Goal: Task Accomplishment & Management: Complete application form

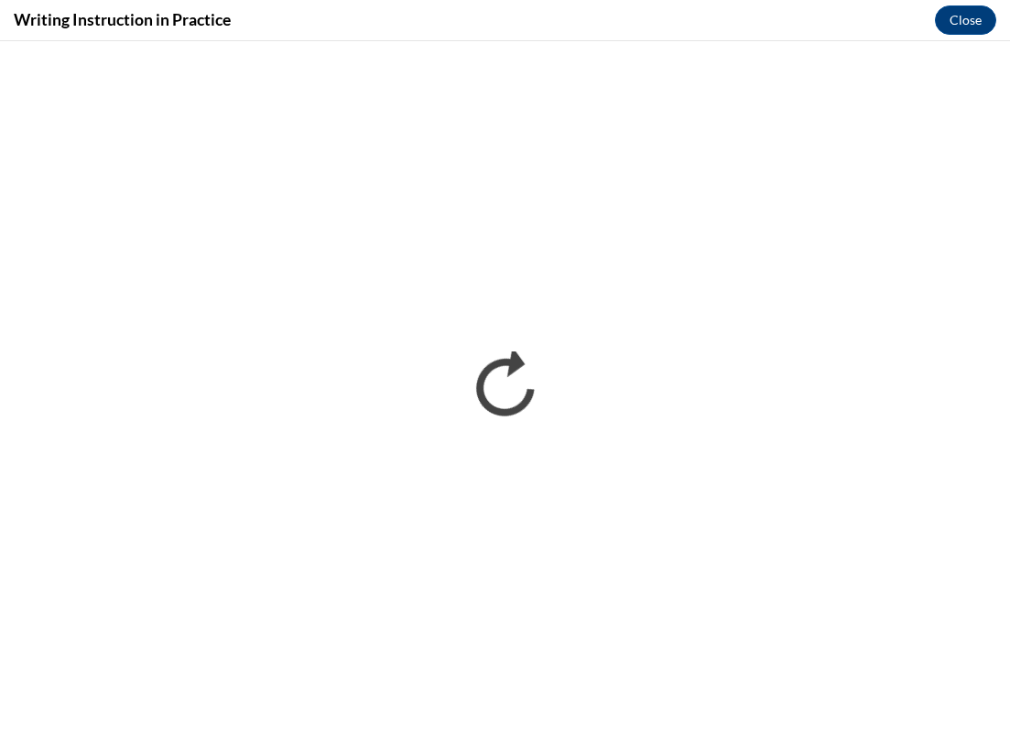
click at [947, 39] on div "Writing Instruction in Practice Close" at bounding box center [505, 20] width 1010 height 41
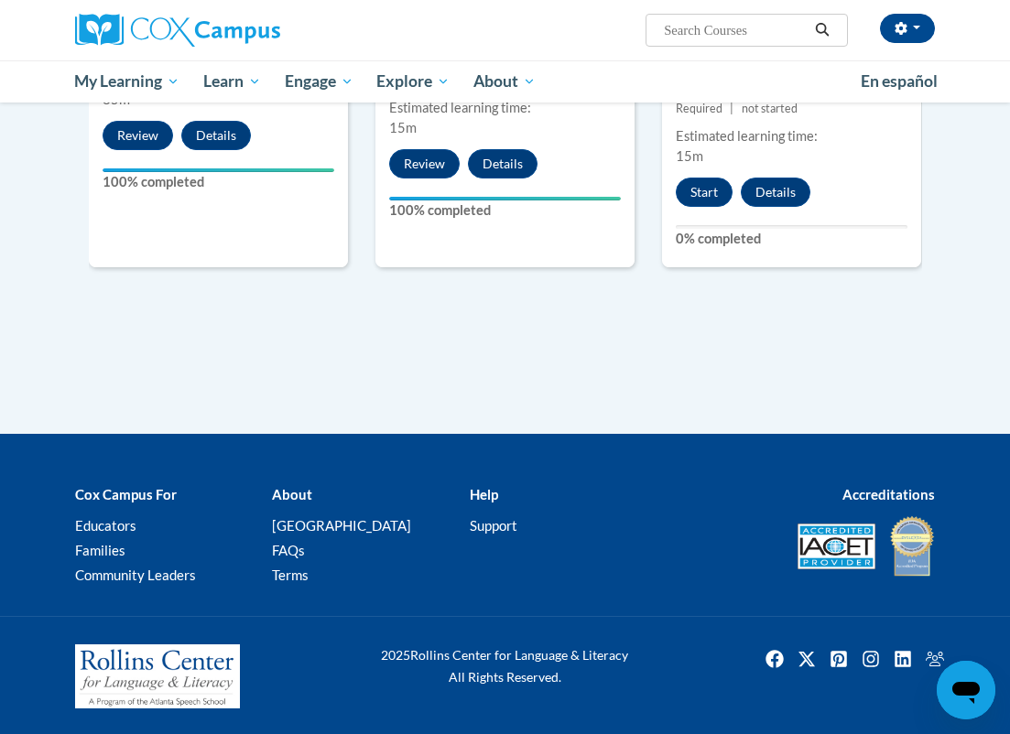
scroll to position [1216, 0]
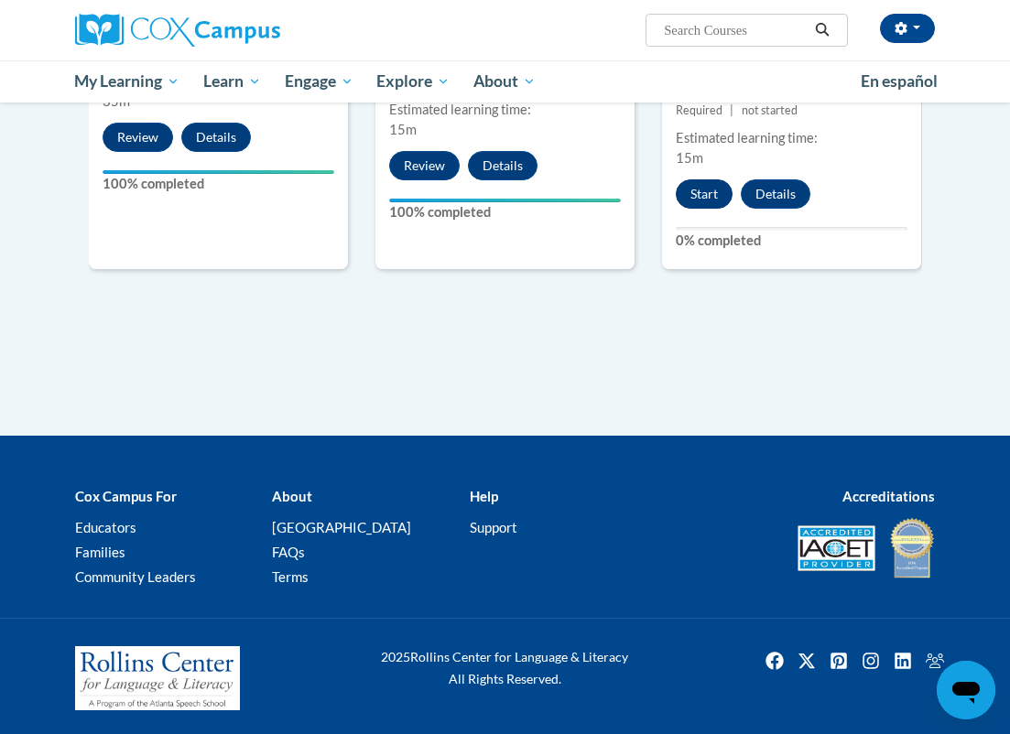
click at [708, 187] on button "Start" at bounding box center [704, 193] width 57 height 29
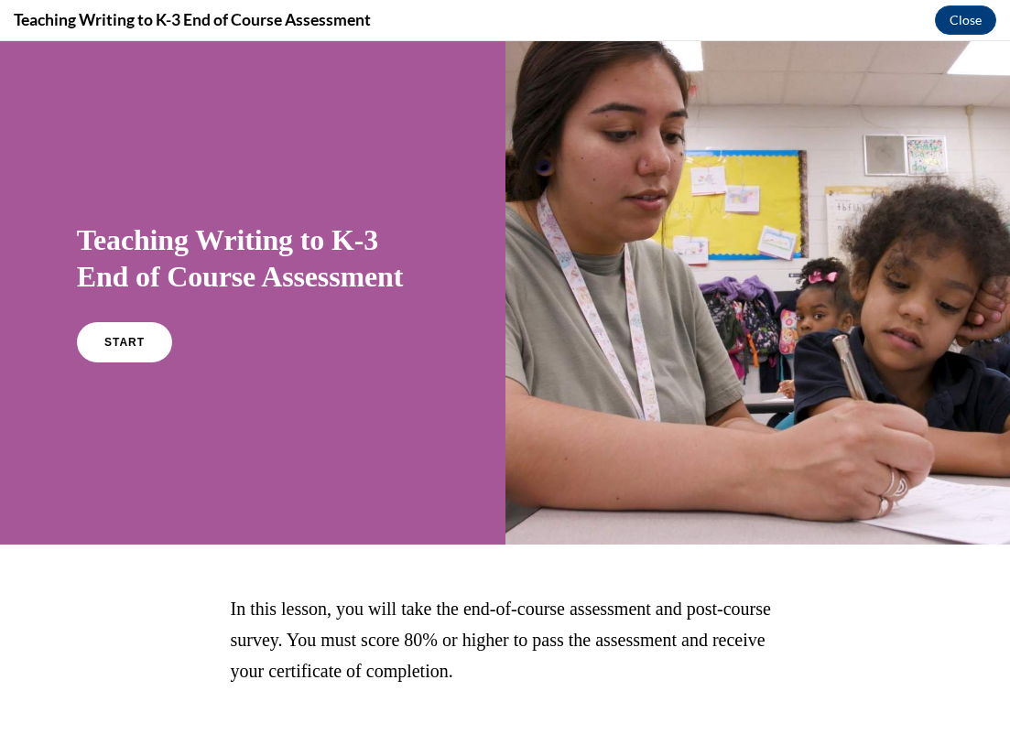
scroll to position [0, 0]
click at [139, 353] on link "START" at bounding box center [124, 342] width 100 height 42
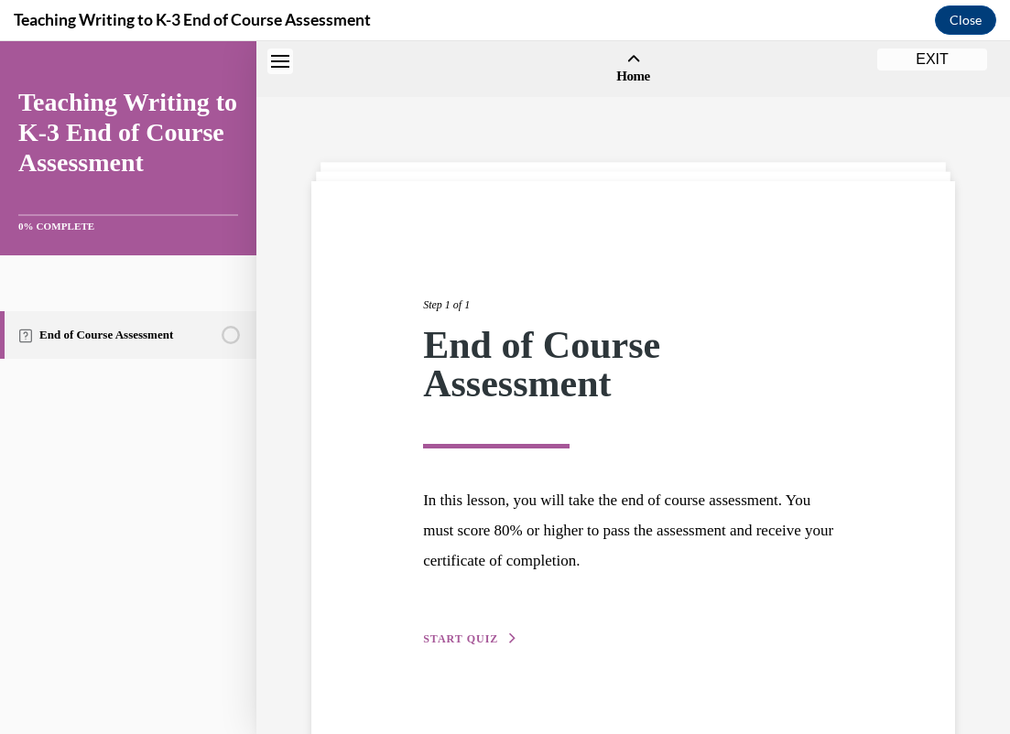
scroll to position [57, 0]
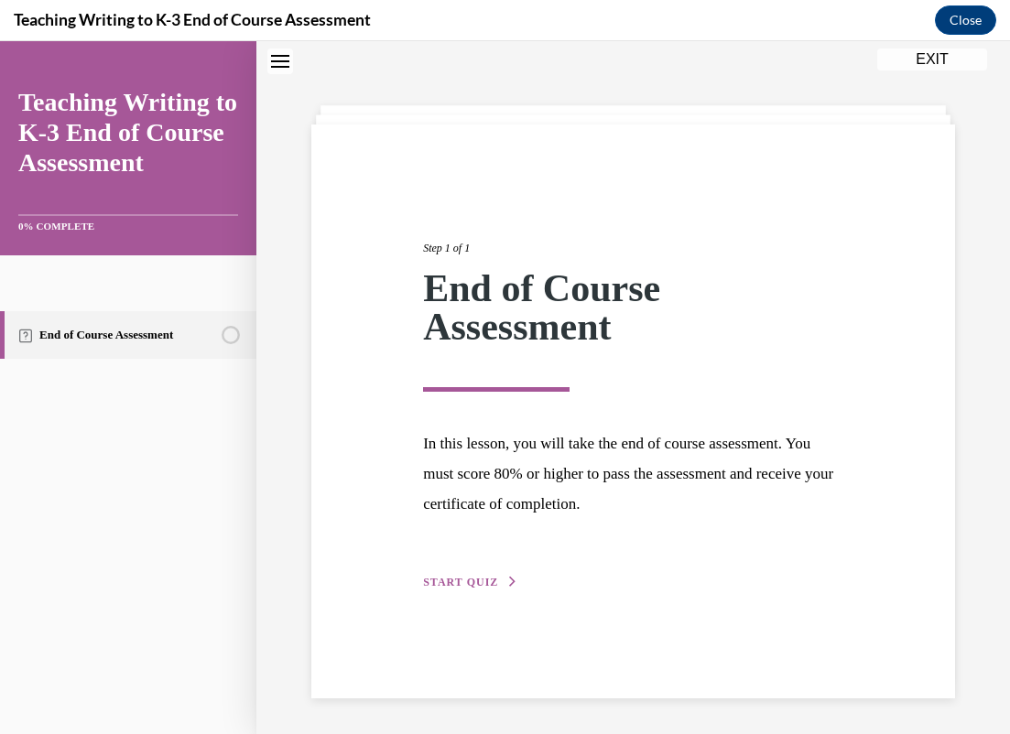
click at [478, 578] on span "START QUIZ" at bounding box center [460, 582] width 75 height 13
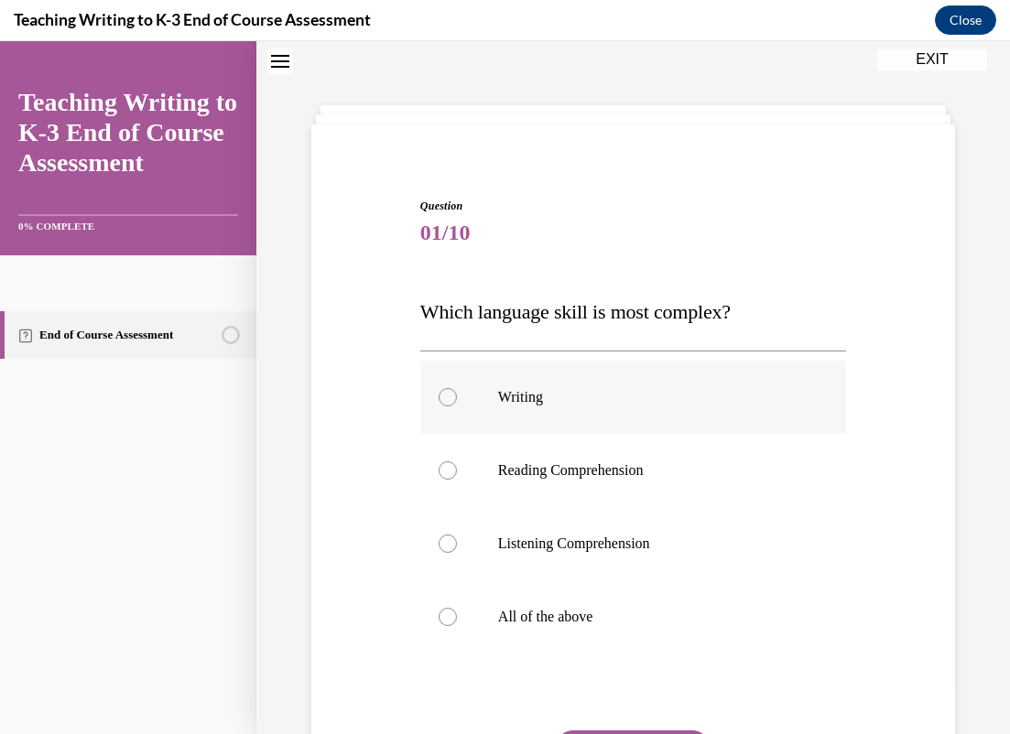
click at [518, 414] on label "Writing" at bounding box center [633, 397] width 426 height 73
click at [457, 407] on input "Writing" at bounding box center [448, 397] width 18 height 18
radio input "true"
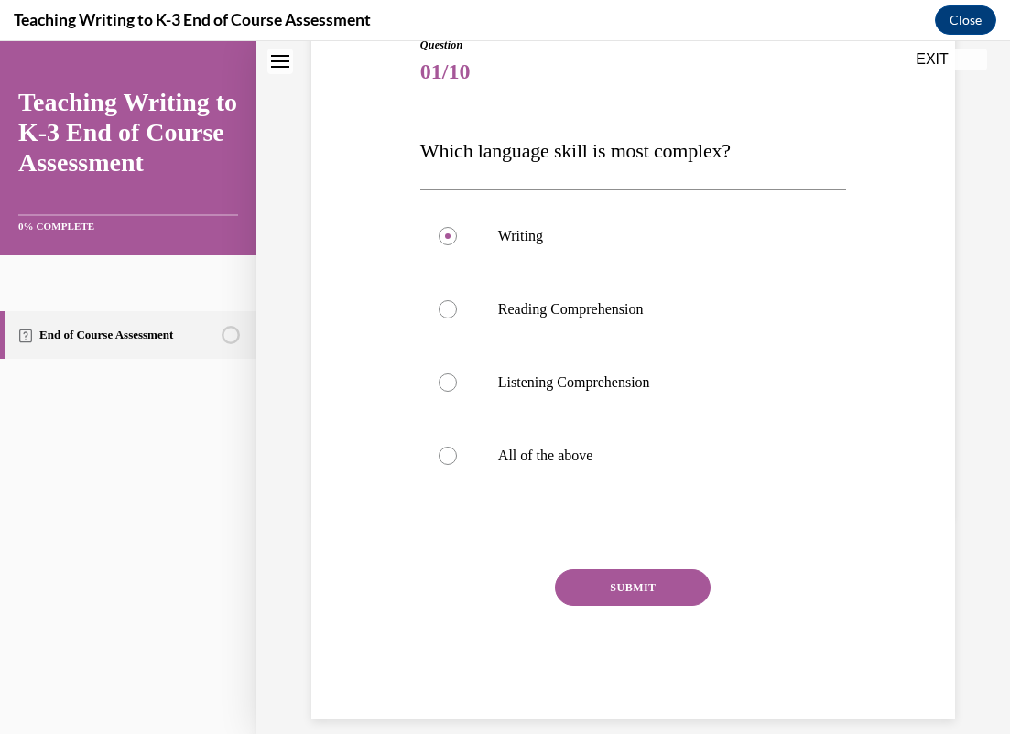
click at [600, 592] on button "SUBMIT" at bounding box center [633, 588] width 156 height 37
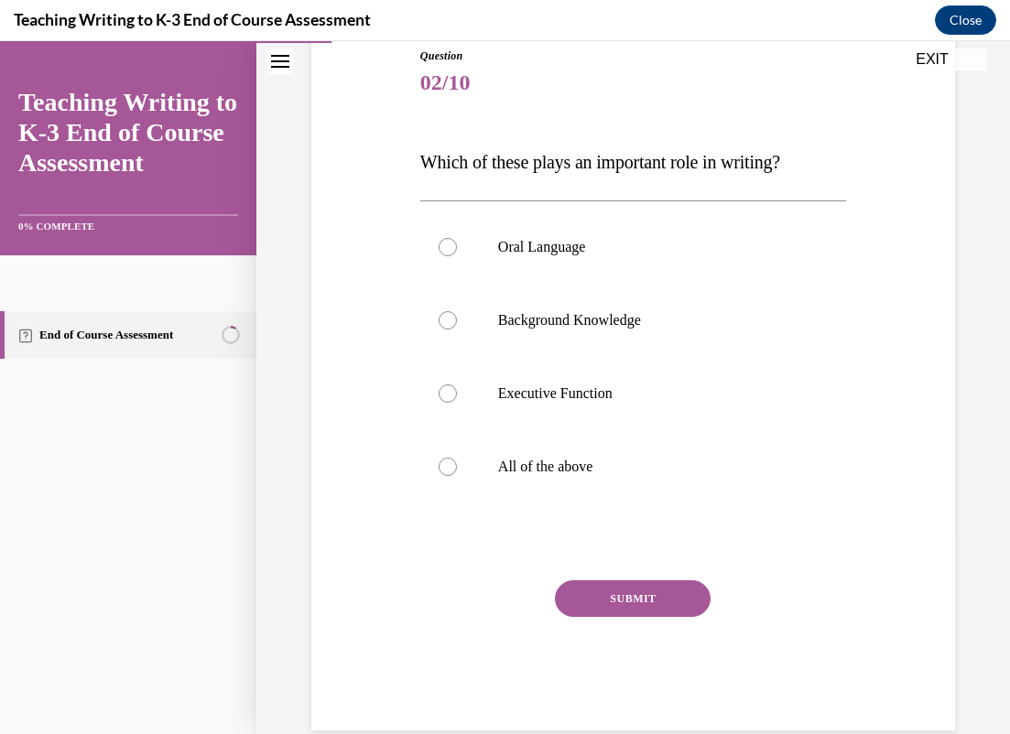
click at [889, 0] on div "Teaching Writing to K-3 End of Course Assessment Close" at bounding box center [505, 20] width 1010 height 41
click at [562, 459] on p "All of the above" at bounding box center [649, 467] width 302 height 18
click at [457, 459] on input "All of the above" at bounding box center [448, 467] width 18 height 18
radio input "true"
click at [611, 613] on button "SUBMIT" at bounding box center [633, 599] width 156 height 37
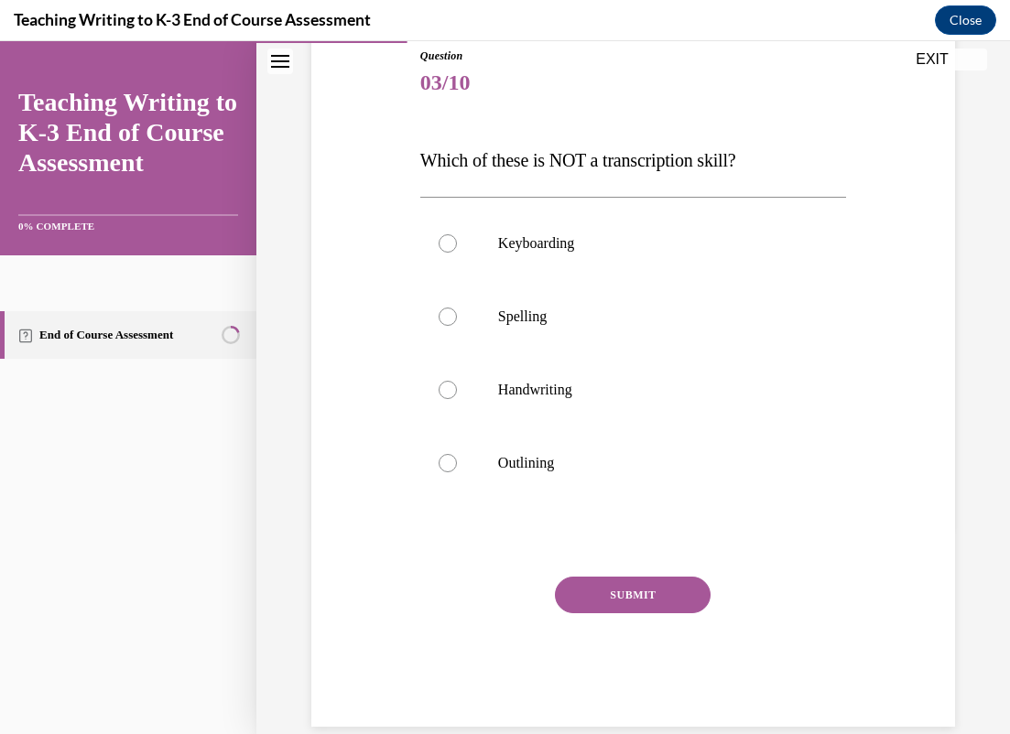
scroll to position [201, 0]
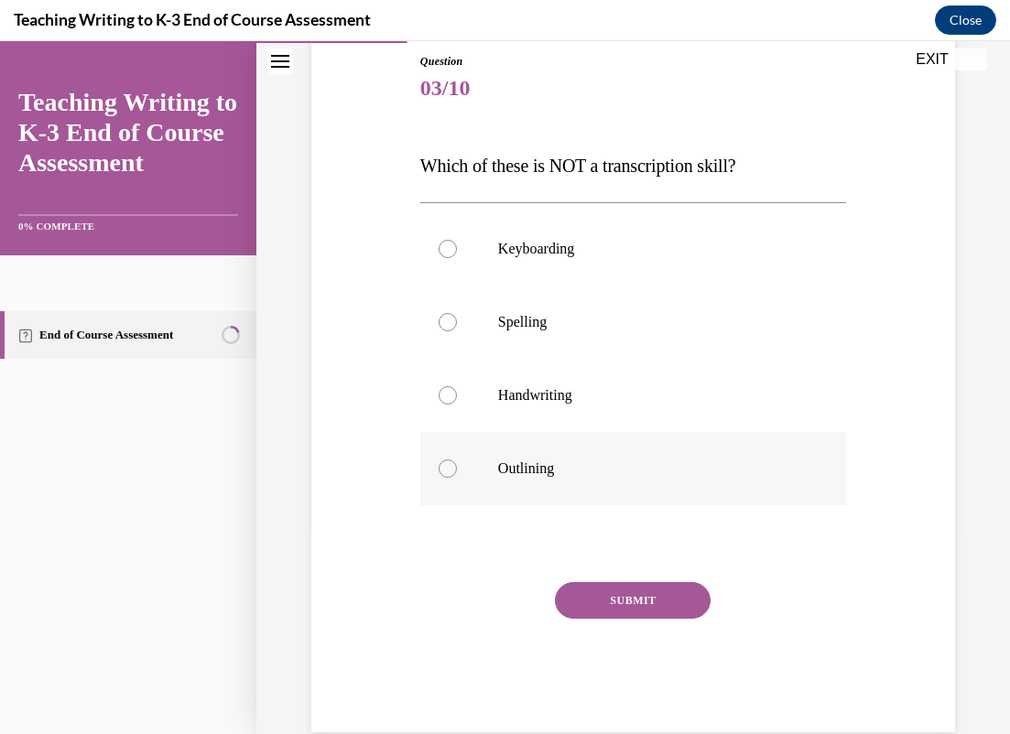
click at [576, 481] on label "Outlining" at bounding box center [633, 468] width 426 height 73
click at [457, 478] on input "Outlining" at bounding box center [448, 469] width 18 height 18
radio input "true"
click at [617, 589] on button "SUBMIT" at bounding box center [633, 600] width 156 height 37
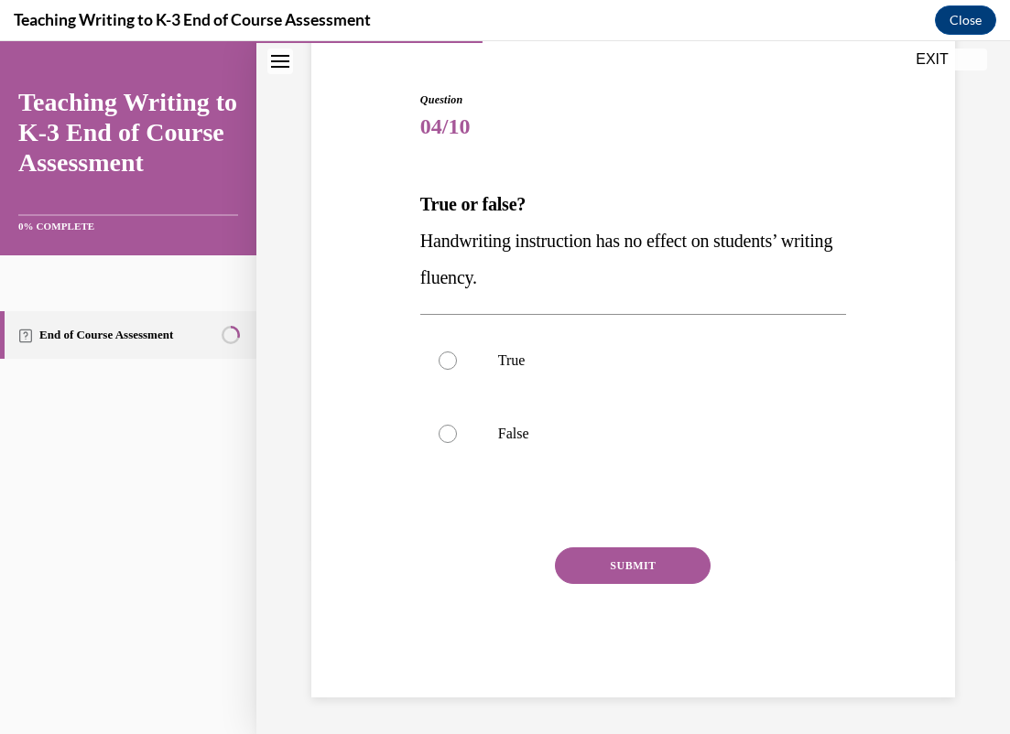
scroll to position [141, 0]
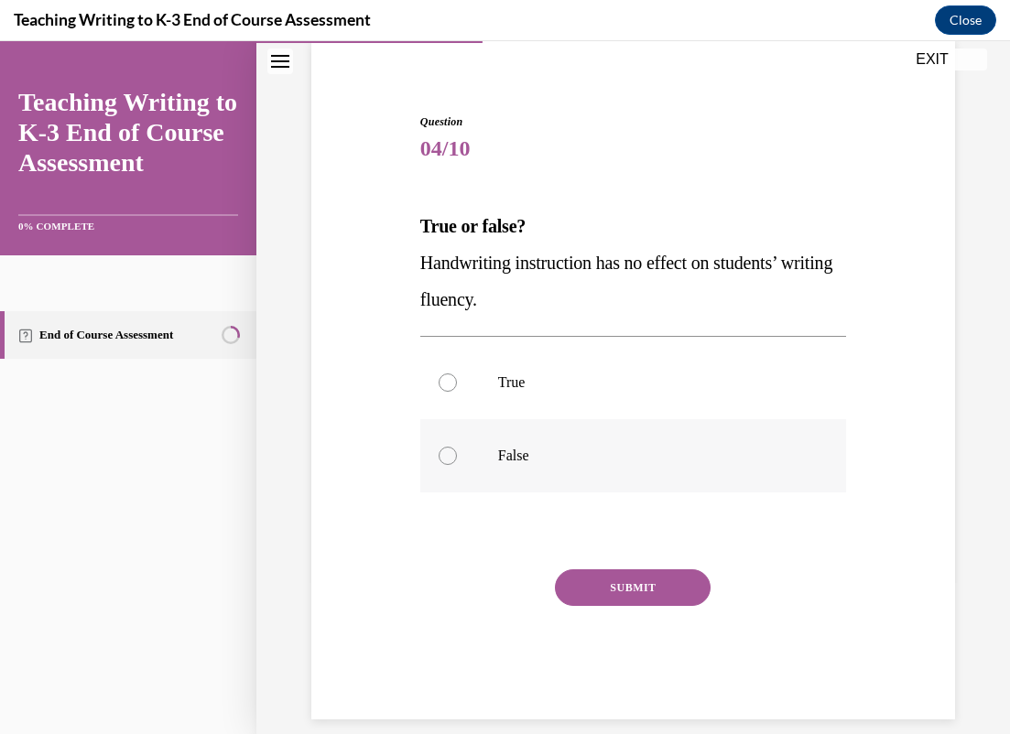
click at [583, 429] on label "False" at bounding box center [633, 455] width 426 height 73
click at [457, 447] on input "False" at bounding box center [448, 456] width 18 height 18
radio input "true"
click at [603, 517] on div "Question 04/10 True or false? Handwriting instruction has no effect on students…" at bounding box center [633, 417] width 426 height 606
click at [614, 531] on div at bounding box center [633, 531] width 426 height 22
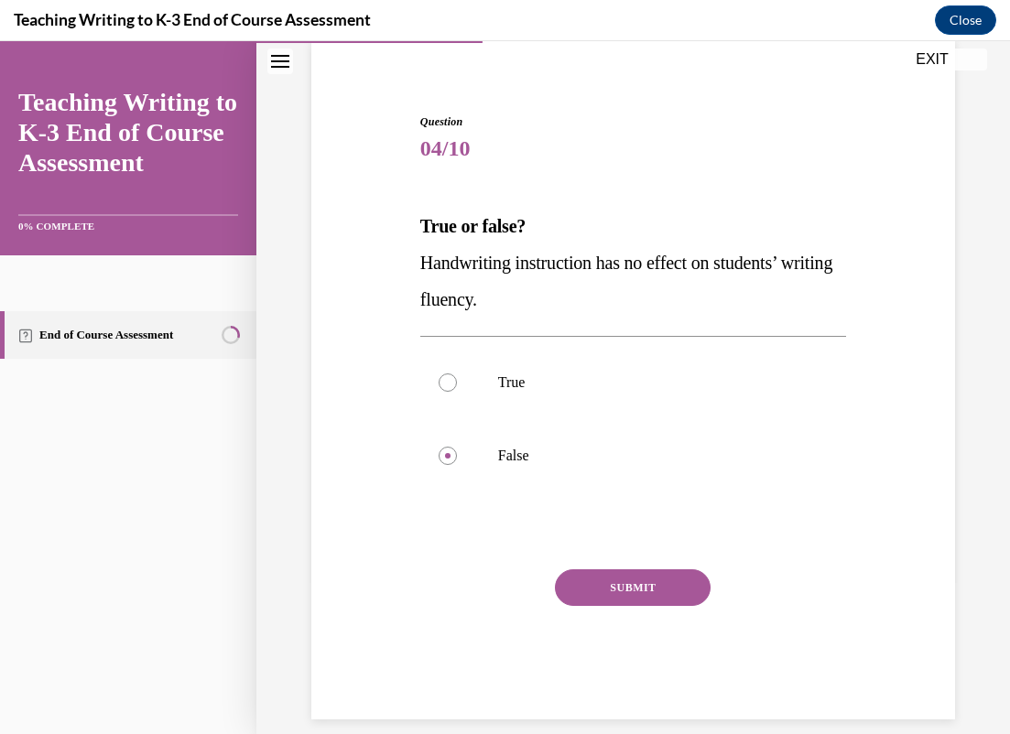
click at [646, 526] on div at bounding box center [633, 531] width 426 height 22
click at [483, 461] on label "False" at bounding box center [633, 455] width 426 height 73
click at [457, 461] on input "False" at bounding box center [448, 456] width 18 height 18
click at [624, 601] on button "SUBMIT" at bounding box center [633, 588] width 156 height 37
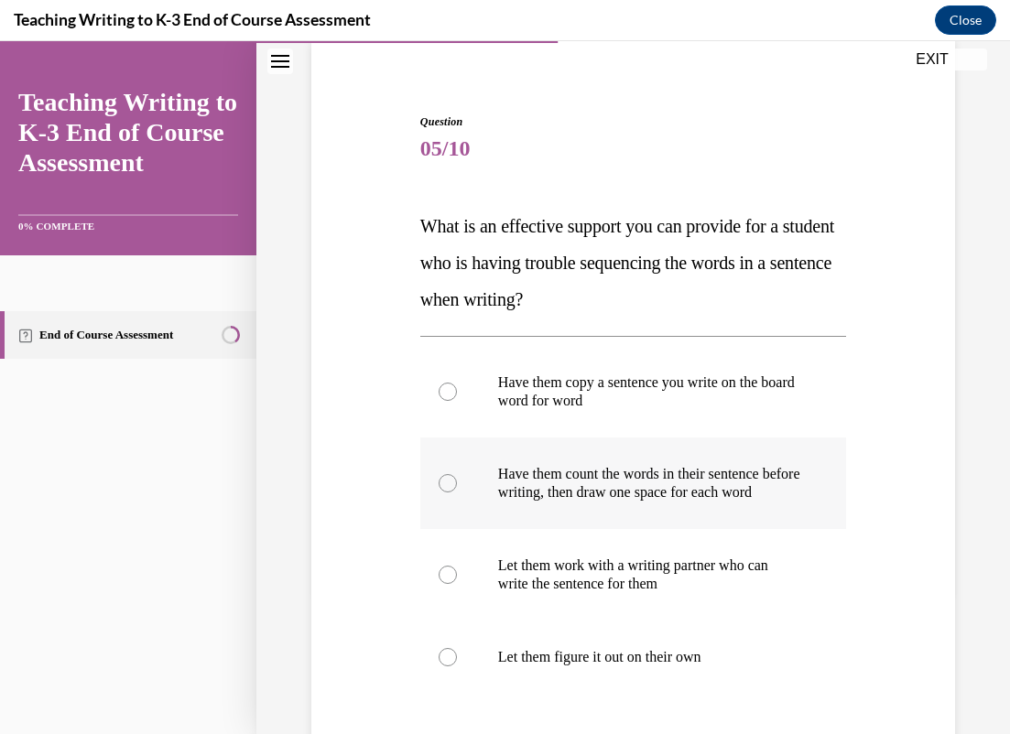
click at [548, 523] on label "Have them count the words in their sentence before writing, then draw one space…" at bounding box center [633, 484] width 426 height 92
click at [457, 493] on input "Have them count the words in their sentence before writing, then draw one space…" at bounding box center [448, 483] width 18 height 18
radio input "true"
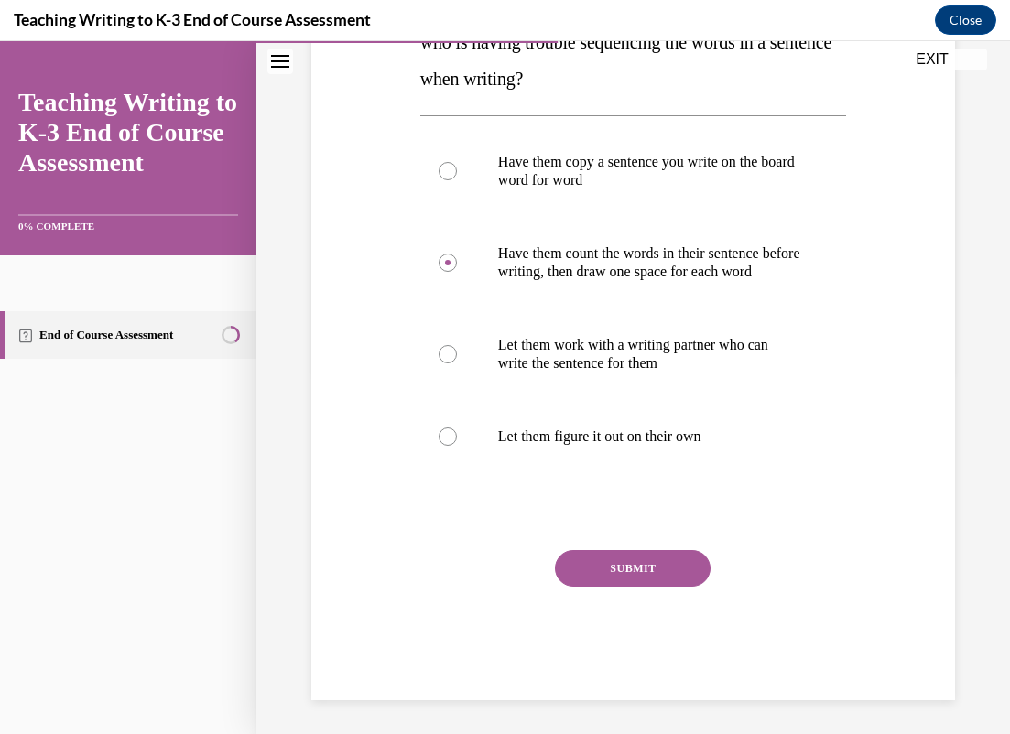
scroll to position [361, 0]
click at [601, 581] on button "SUBMIT" at bounding box center [633, 569] width 156 height 37
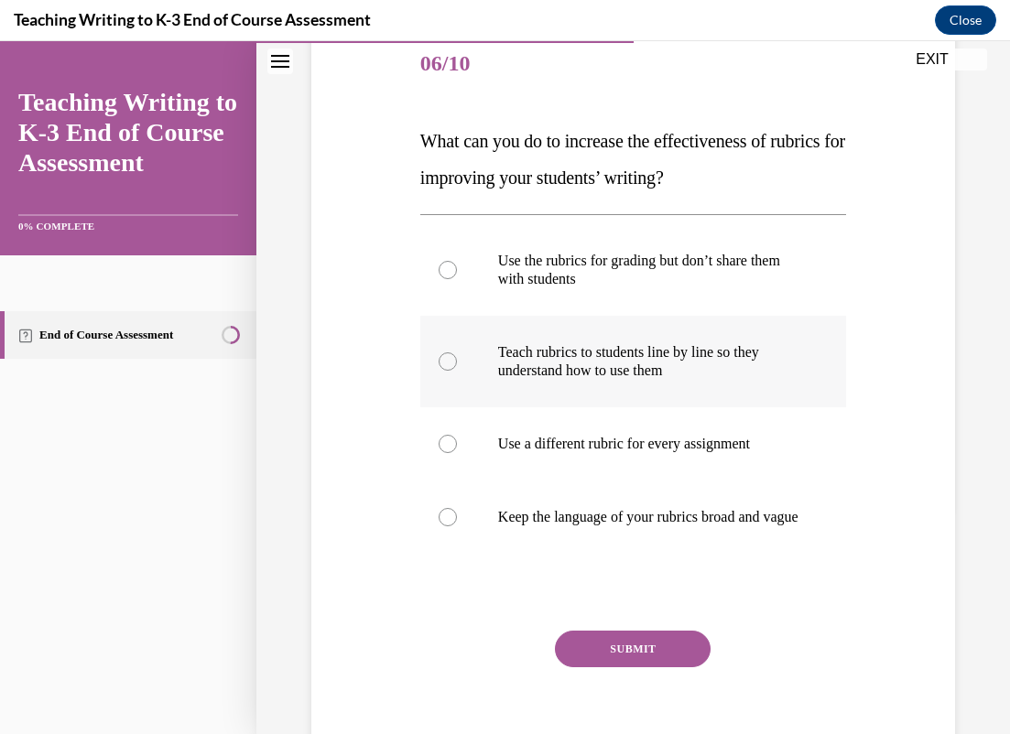
scroll to position [241, 0]
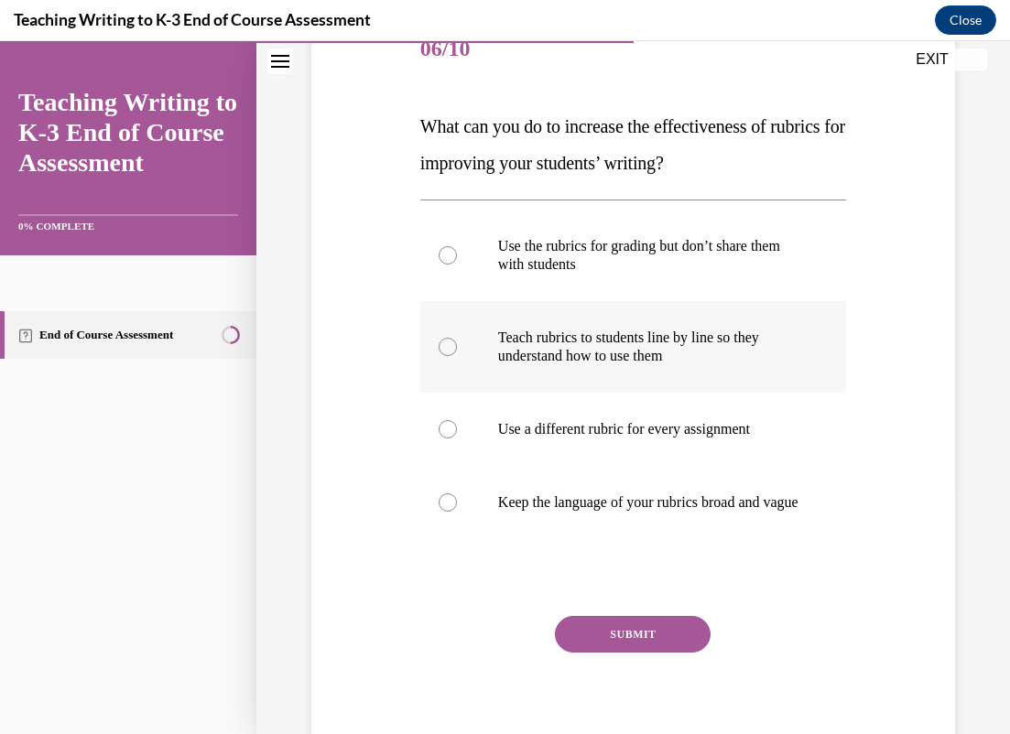
click at [719, 381] on label "Teach rubrics to students line by line so they understand how to use them" at bounding box center [633, 347] width 426 height 92
click at [457, 356] on input "Teach rubrics to students line by line so they understand how to use them" at bounding box center [448, 347] width 18 height 18
radio input "true"
click at [665, 648] on button "SUBMIT" at bounding box center [633, 634] width 156 height 37
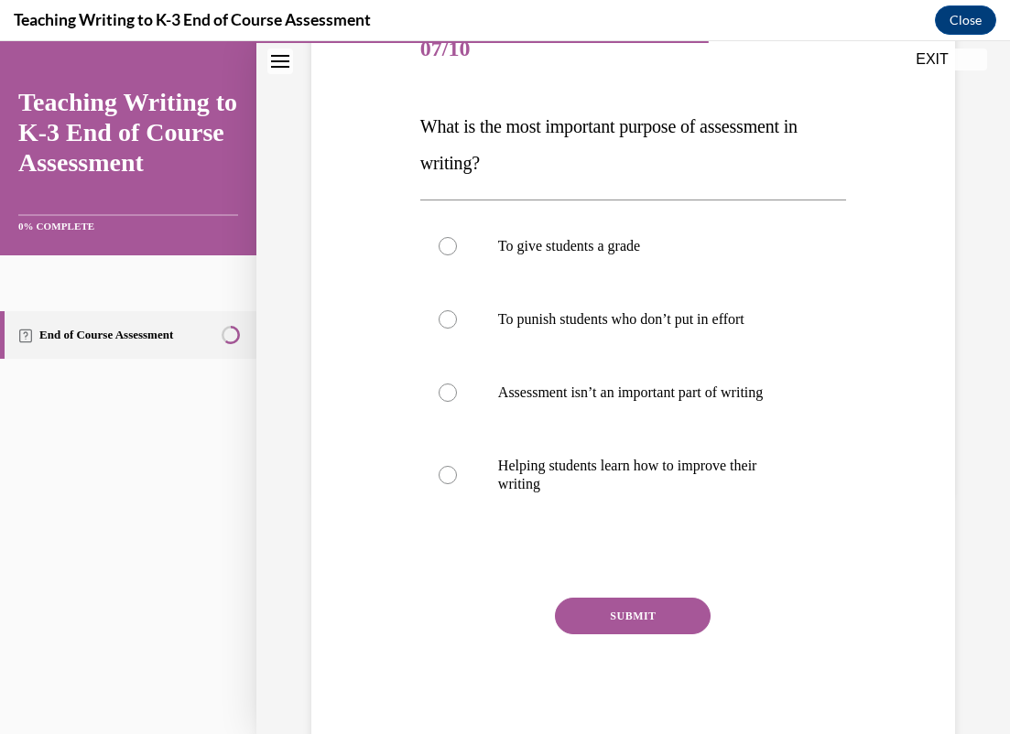
scroll to position [236, 0]
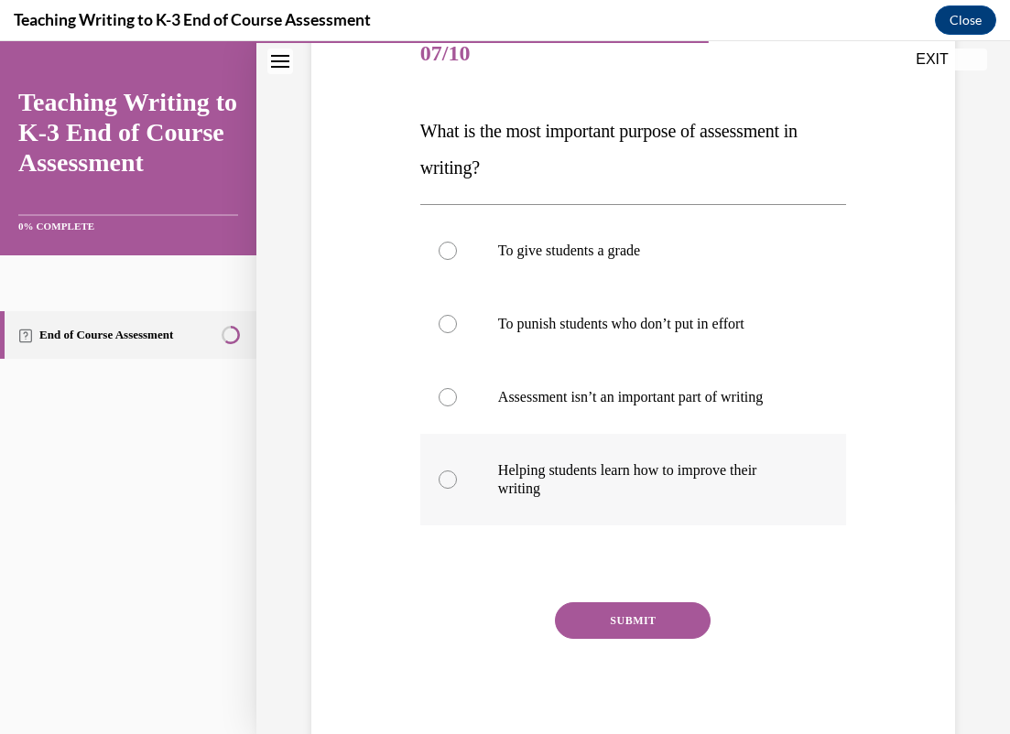
click at [591, 469] on p "Helping students learn how to improve their writing" at bounding box center [649, 480] width 302 height 37
click at [457, 471] on input "Helping students learn how to improve their writing" at bounding box center [448, 480] width 18 height 18
radio input "true"
click at [606, 618] on button "SUBMIT" at bounding box center [633, 621] width 156 height 37
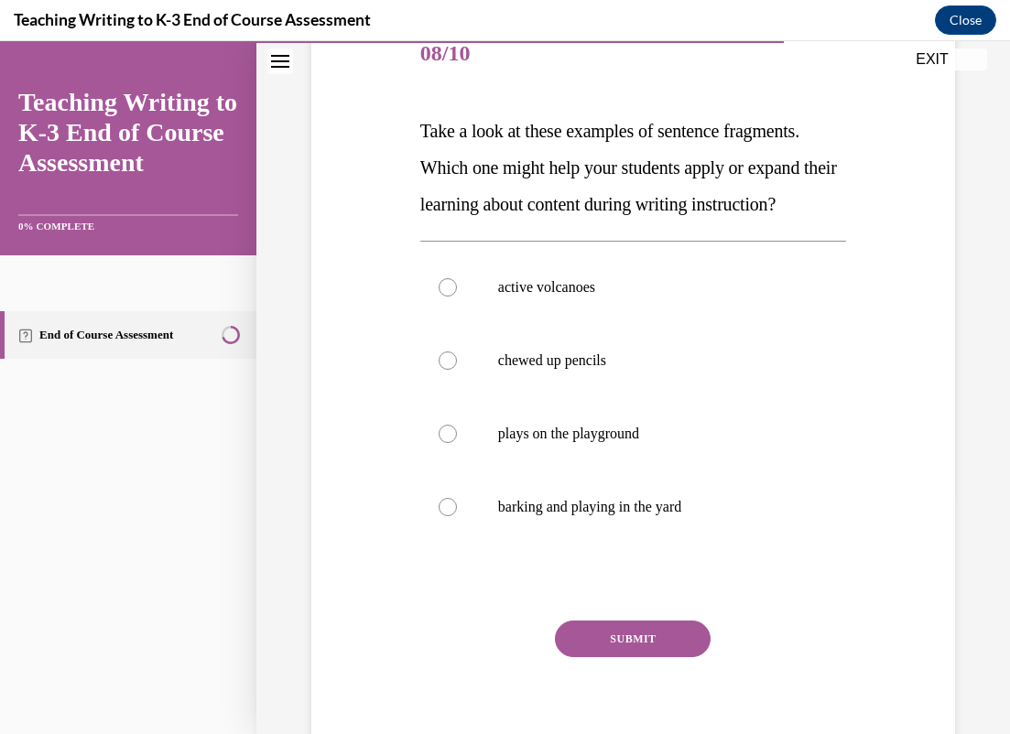
scroll to position [231, 0]
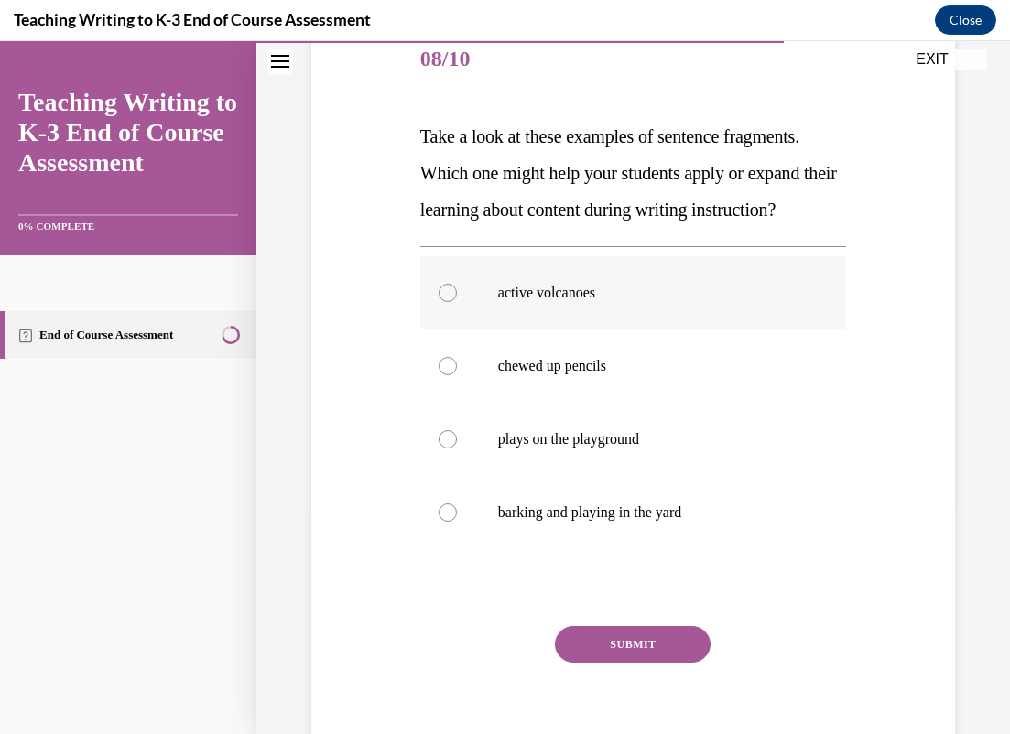
click at [560, 315] on label "active volcanoes" at bounding box center [633, 292] width 426 height 73
click at [457, 302] on input "active volcanoes" at bounding box center [448, 293] width 18 height 18
radio input "true"
click at [622, 663] on button "SUBMIT" at bounding box center [633, 644] width 156 height 37
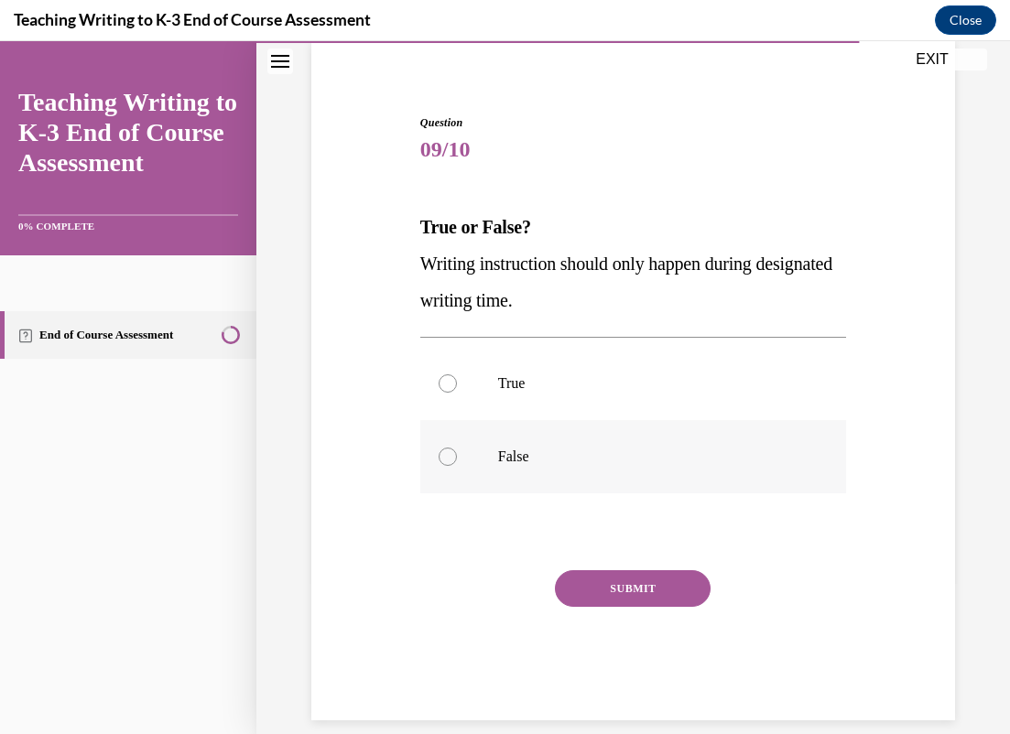
click at [615, 470] on label "False" at bounding box center [633, 456] width 426 height 73
click at [457, 466] on input "False" at bounding box center [448, 457] width 18 height 18
radio input "true"
click at [639, 590] on button "SUBMIT" at bounding box center [633, 588] width 156 height 37
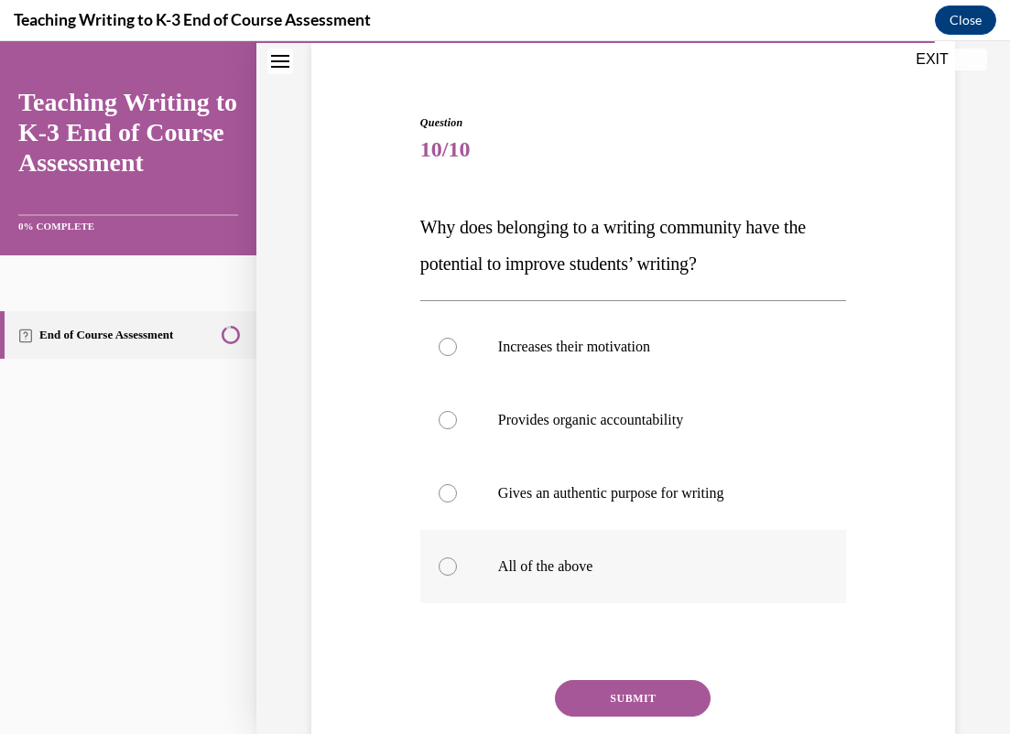
click at [556, 571] on p "All of the above" at bounding box center [649, 567] width 302 height 18
click at [457, 571] on input "All of the above" at bounding box center [448, 567] width 18 height 18
radio input "true"
click at [614, 690] on button "SUBMIT" at bounding box center [633, 698] width 156 height 37
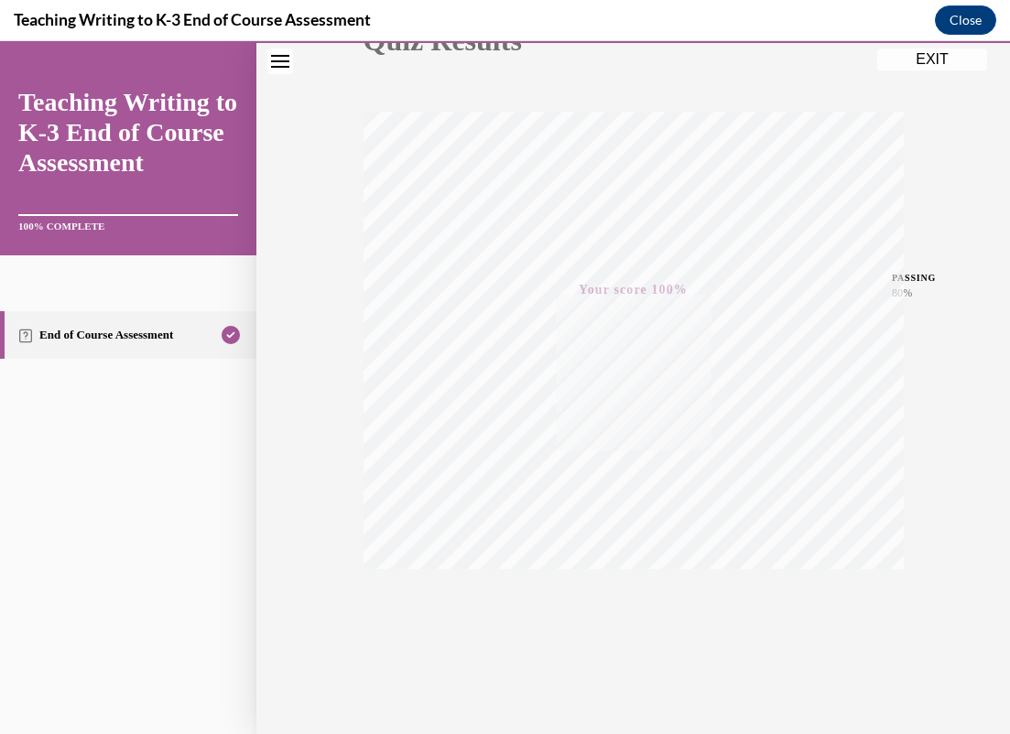
scroll to position [245, 0]
click at [946, 59] on button "EXIT" at bounding box center [932, 60] width 110 height 22
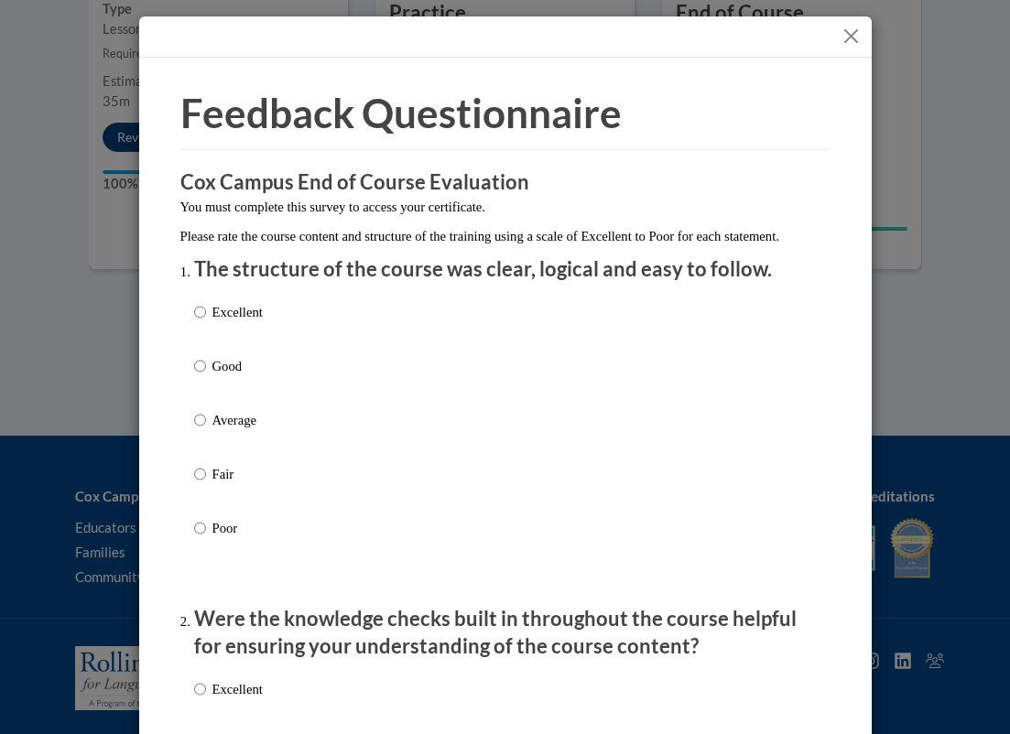
click at [322, 346] on div "Excellent Good Average Fair Poor" at bounding box center [505, 442] width 623 height 299
click at [266, 314] on div "Excellent Good Average Fair Poor" at bounding box center [505, 442] width 623 height 299
click at [256, 322] on p "Excellent" at bounding box center [237, 312] width 50 height 20
click at [206, 322] on input "Excellent" at bounding box center [200, 312] width 12 height 20
radio input "true"
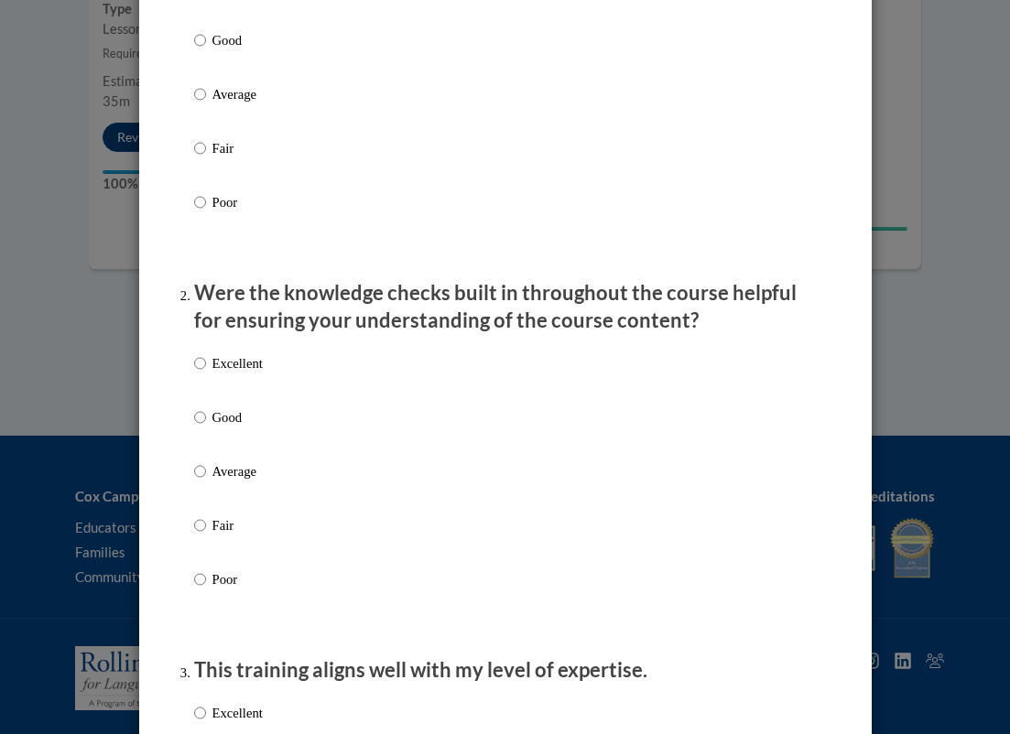
click at [241, 374] on p "Excellent" at bounding box center [237, 363] width 50 height 20
click at [206, 374] on input "Excellent" at bounding box center [200, 363] width 12 height 20
radio input "true"
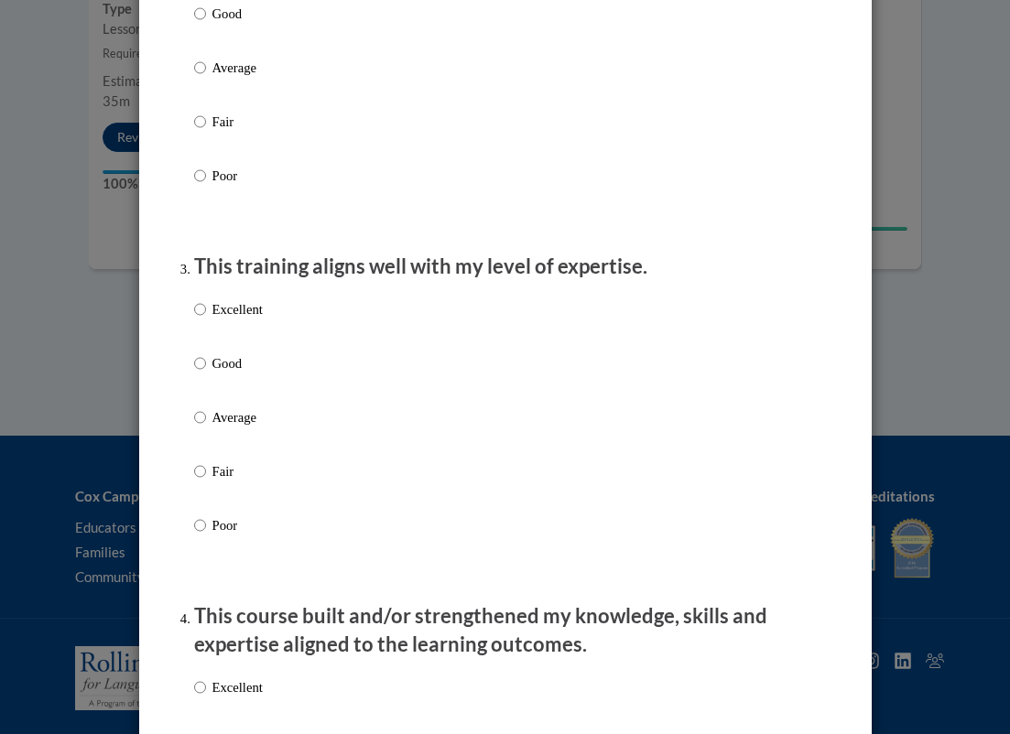
click at [241, 374] on p "Good" at bounding box center [237, 363] width 50 height 20
click at [206, 374] on input "Good" at bounding box center [200, 363] width 12 height 20
radio input "true"
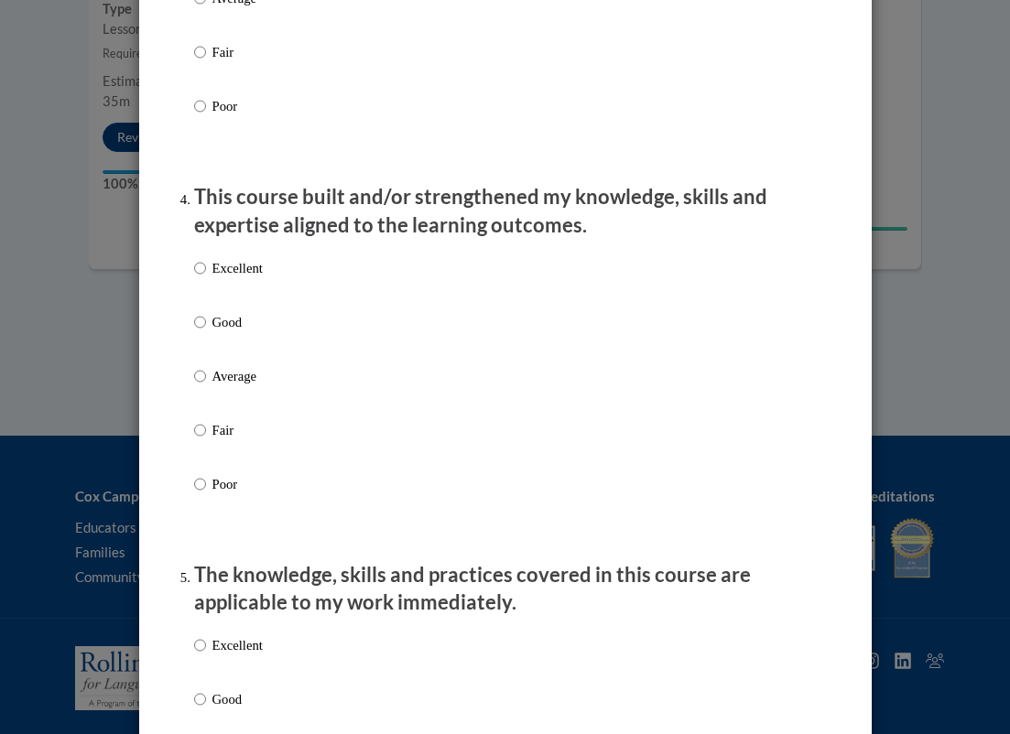
scroll to position [1232, 0]
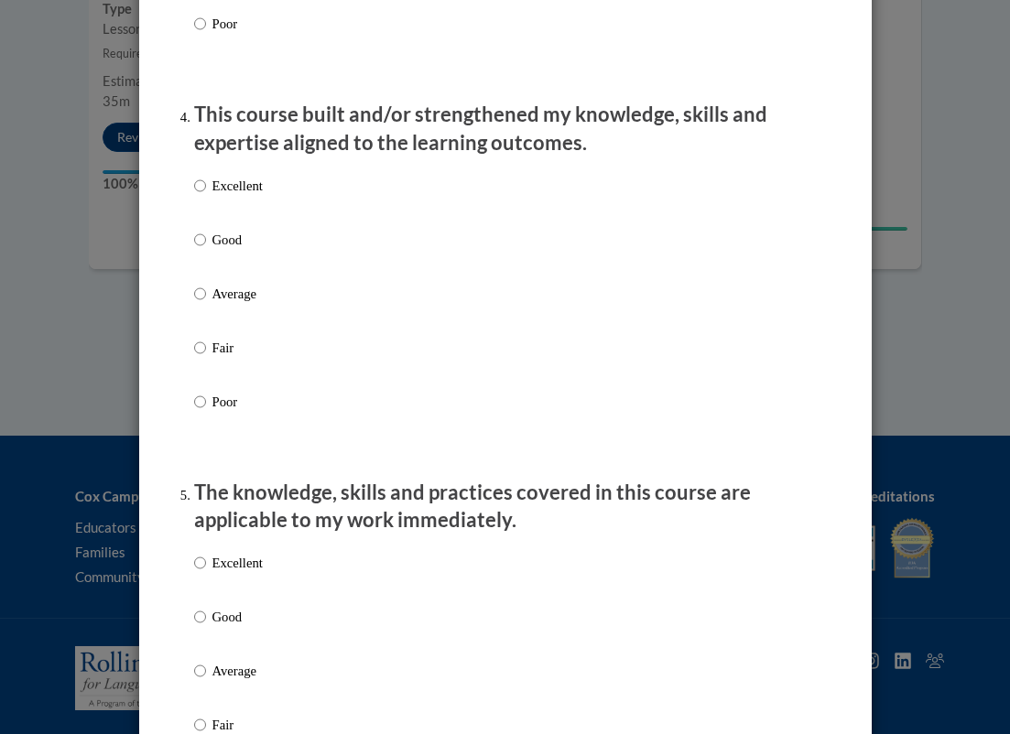
click at [255, 279] on label "Good" at bounding box center [228, 254] width 69 height 49
click at [206, 250] on input "Good" at bounding box center [200, 240] width 12 height 20
radio input "true"
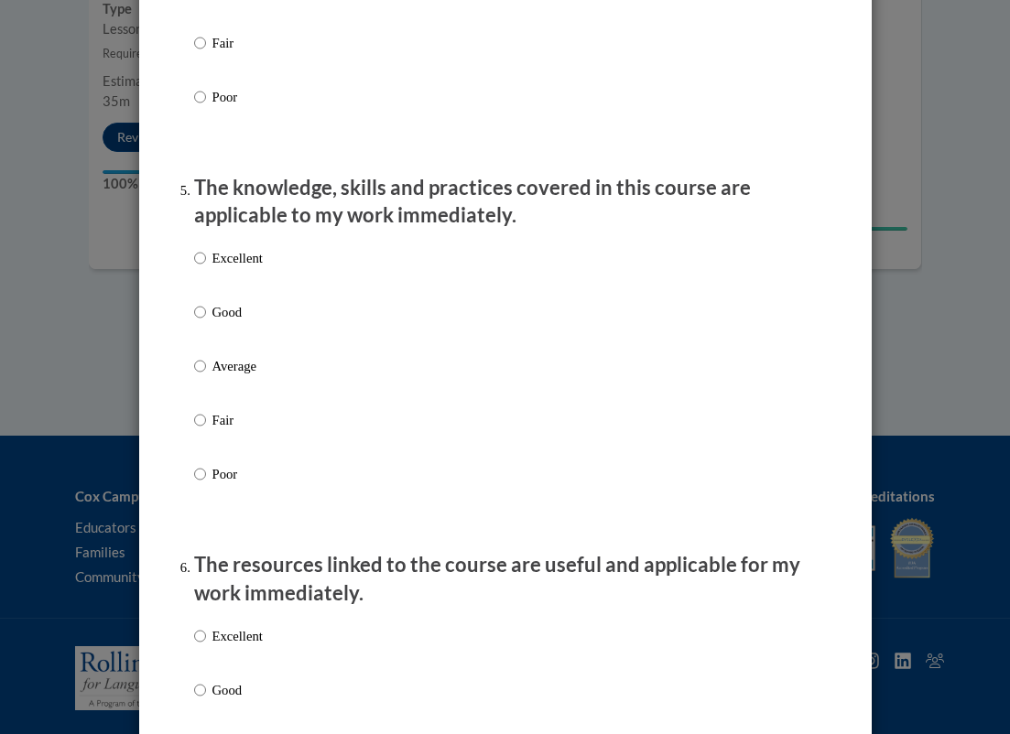
click at [255, 287] on label "Excellent" at bounding box center [228, 272] width 69 height 49
click at [206, 268] on input "Excellent" at bounding box center [200, 258] width 12 height 20
radio input "true"
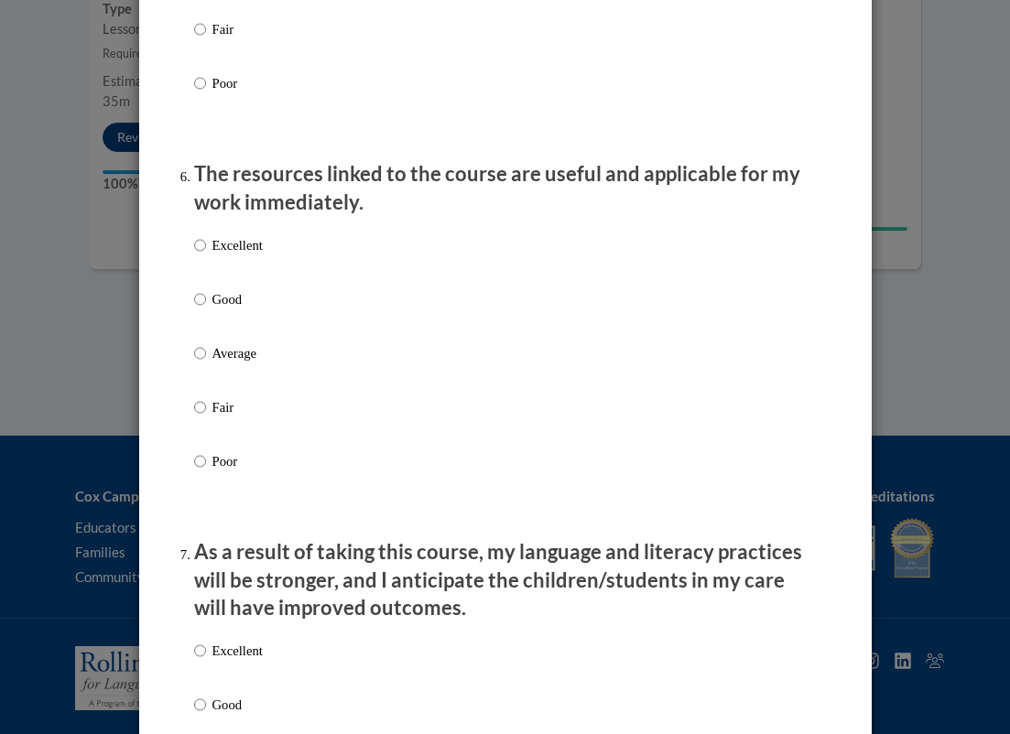
click at [255, 285] on label "Excellent" at bounding box center [228, 259] width 69 height 49
click at [206, 255] on input "Excellent" at bounding box center [200, 245] width 12 height 20
radio input "true"
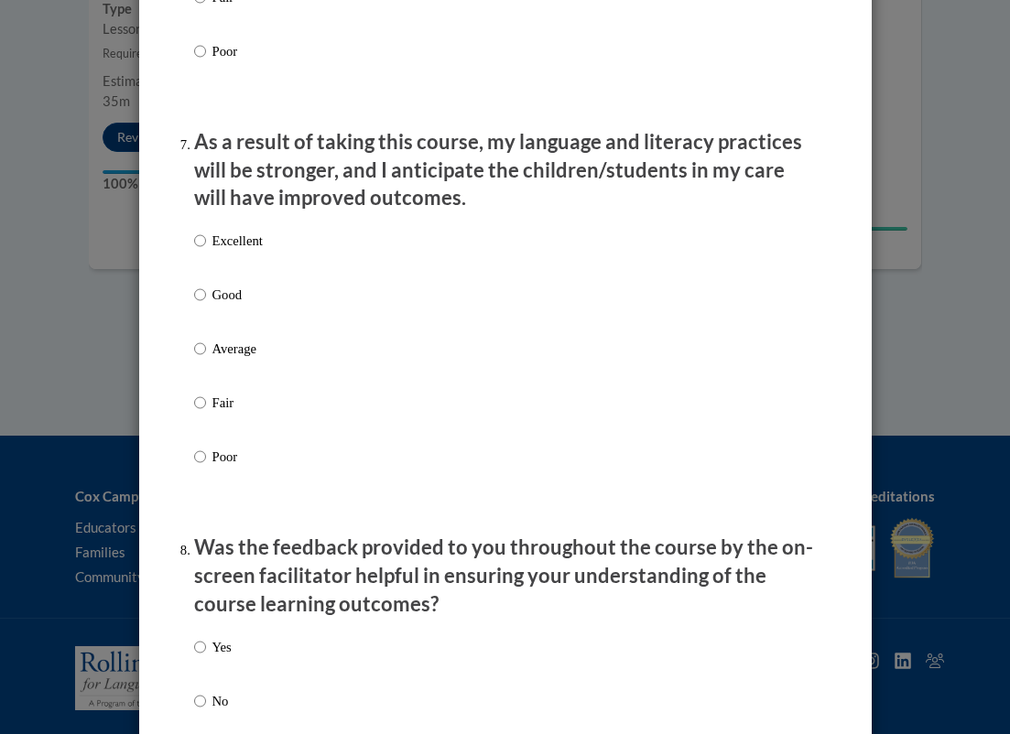
click at [257, 255] on label "Excellent" at bounding box center [228, 255] width 69 height 49
click at [206, 251] on input "Excellent" at bounding box center [200, 241] width 12 height 20
radio input "true"
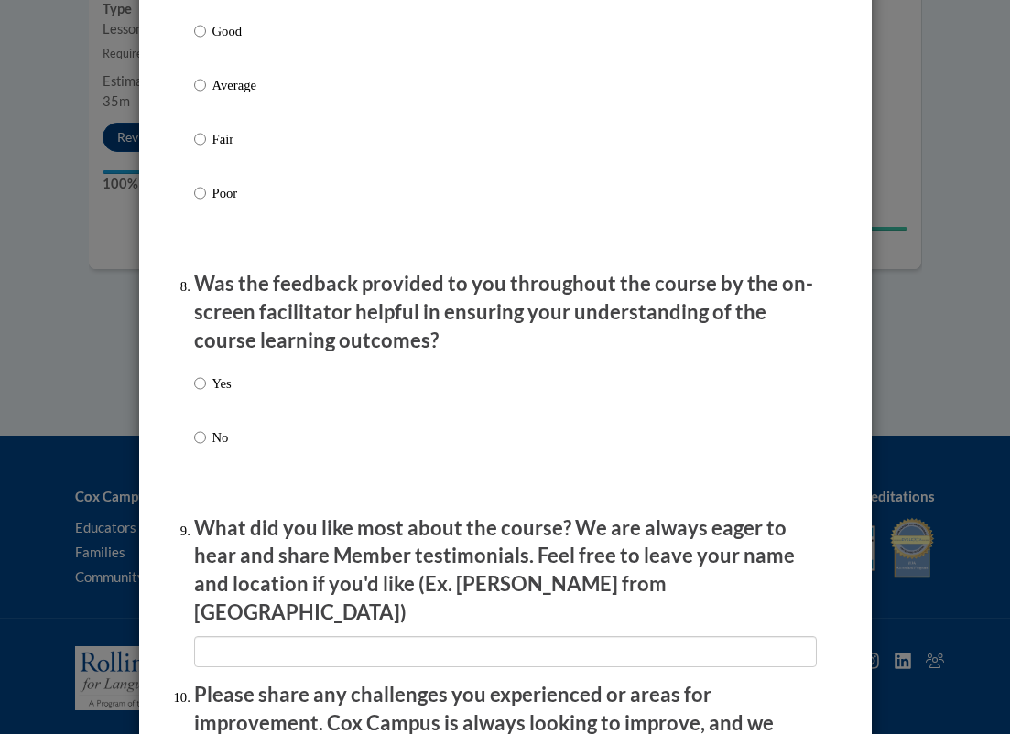
click at [222, 388] on p "Yes" at bounding box center [221, 384] width 19 height 20
click at [206, 388] on input "Yes" at bounding box center [200, 384] width 12 height 20
radio input "true"
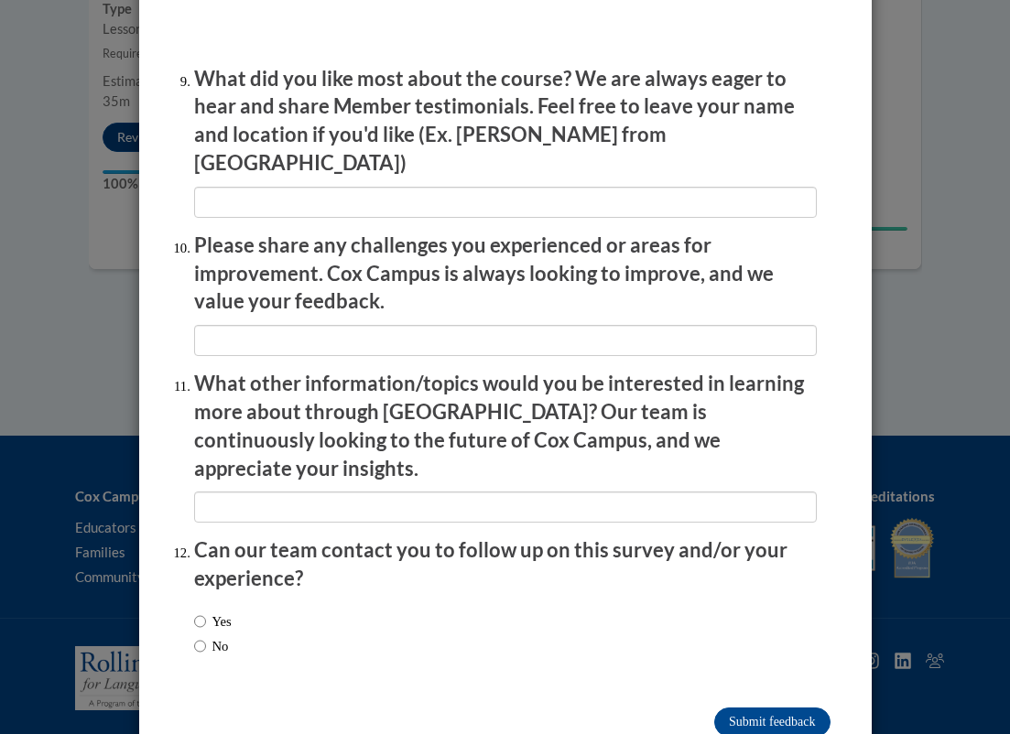
scroll to position [3049, 0]
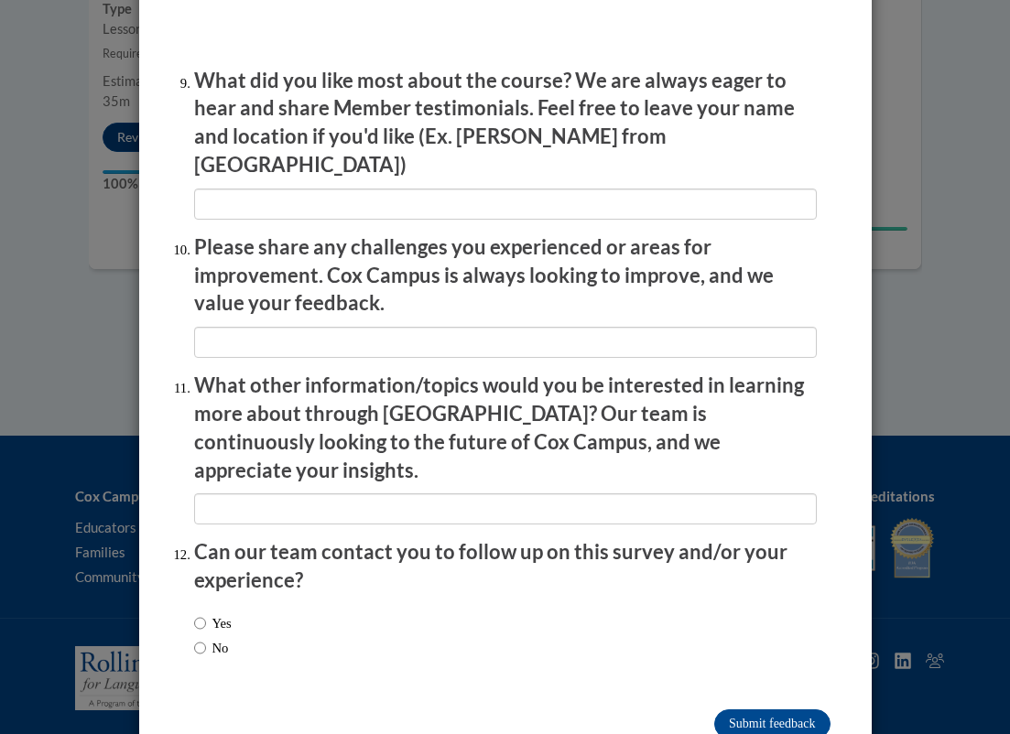
click at [220, 604] on div "Yes No" at bounding box center [213, 635] width 38 height 63
click at [220, 638] on label "No" at bounding box center [211, 648] width 35 height 20
click at [206, 638] on input "No" at bounding box center [200, 648] width 12 height 20
radio input "true"
click at [765, 710] on input "Submit feedback" at bounding box center [771, 724] width 115 height 29
